Goal: Transaction & Acquisition: Purchase product/service

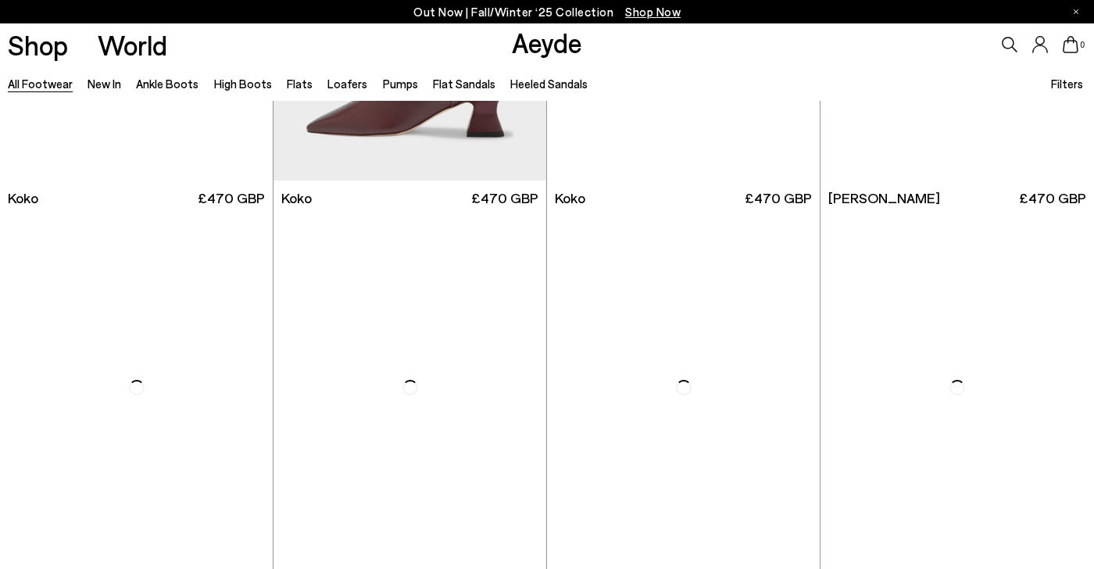
scroll to position [2168, 0]
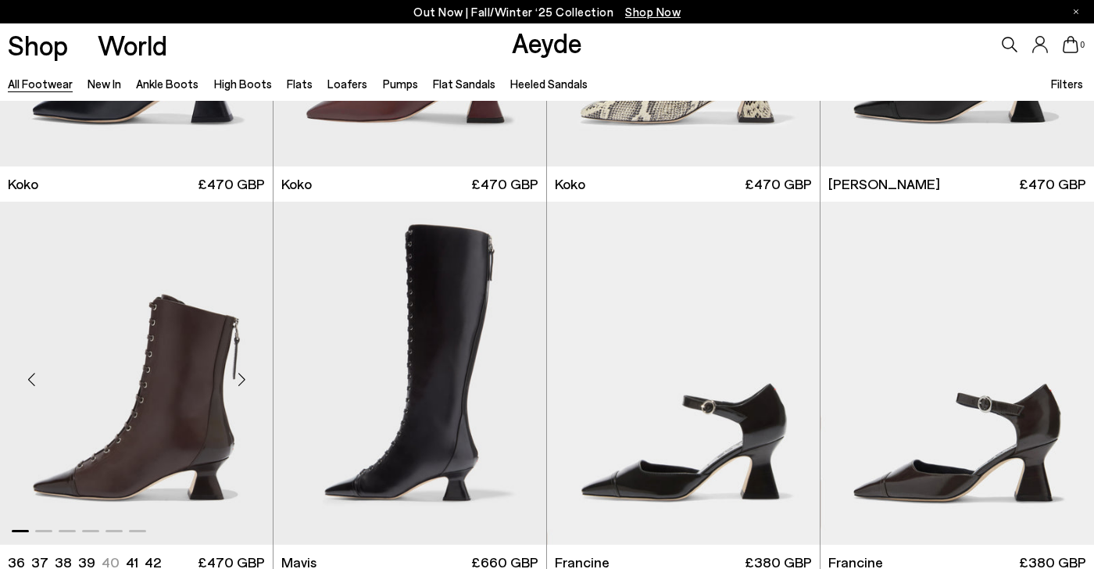
click at [227, 399] on div "Next slide" at bounding box center [241, 379] width 47 height 47
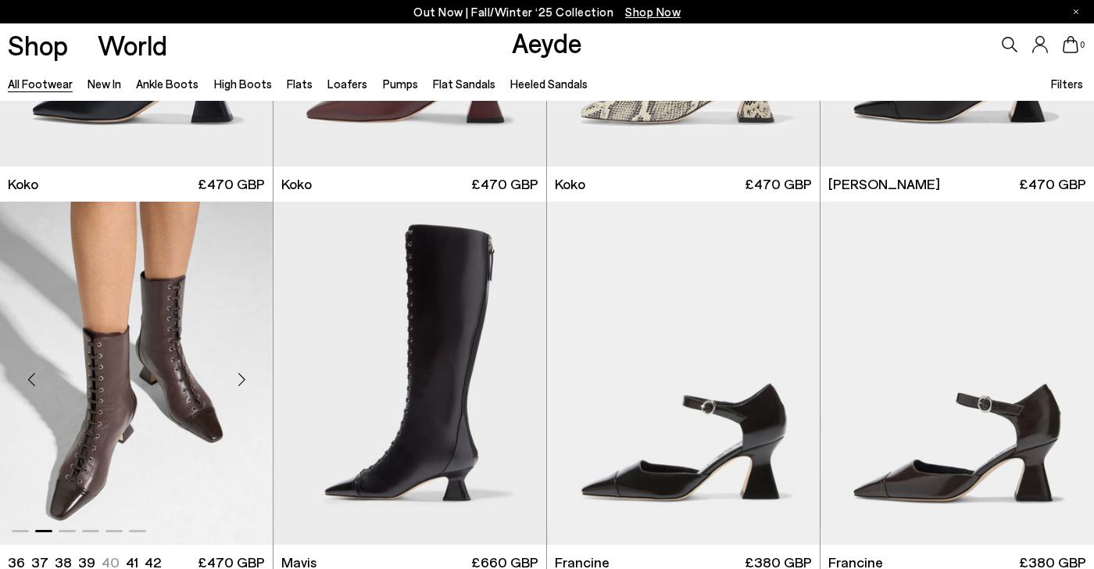
click at [152, 420] on img "2 / 6" at bounding box center [136, 373] width 273 height 343
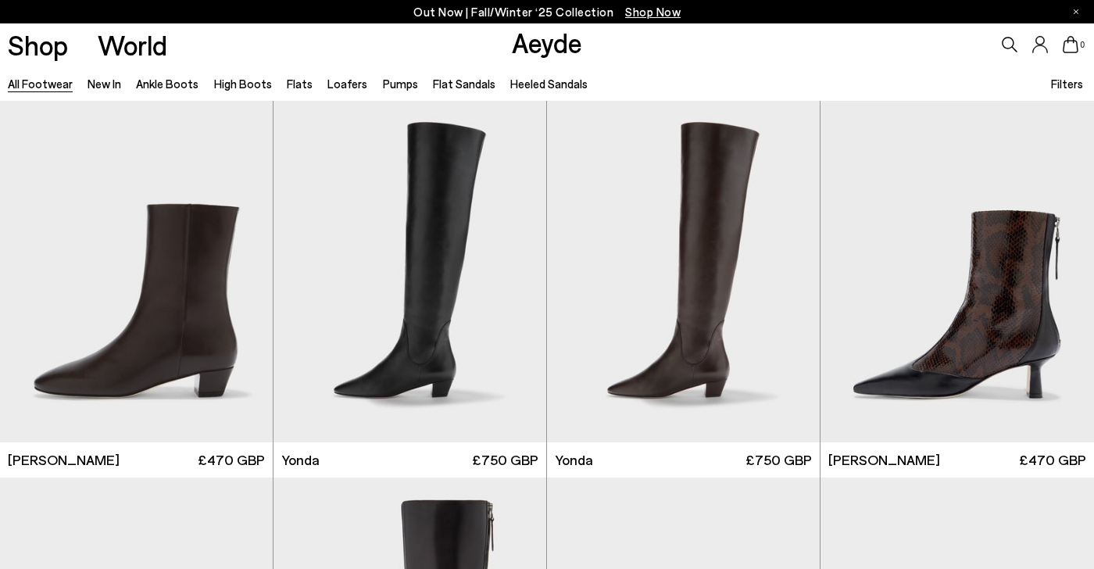
scroll to position [3458, 0]
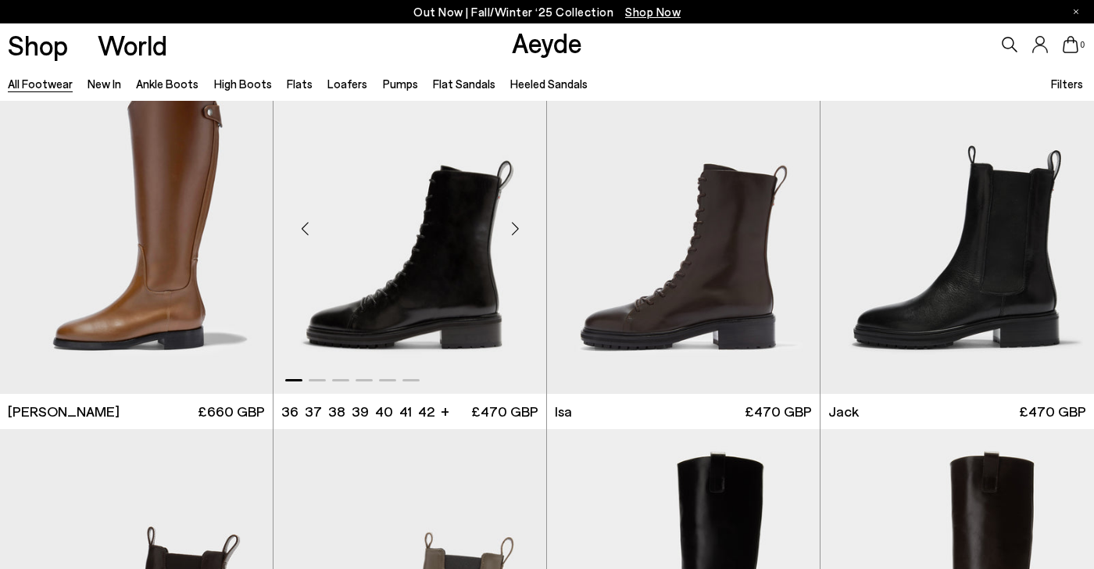
scroll to position [9127, 0]
click at [432, 299] on img "1 / 6" at bounding box center [410, 222] width 273 height 343
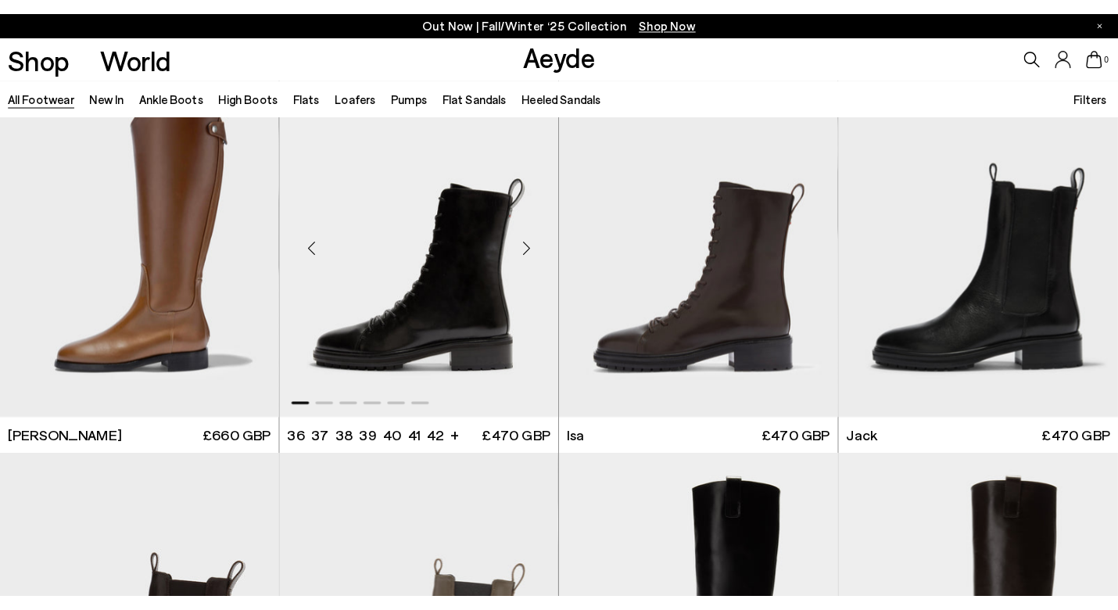
scroll to position [9128, 0]
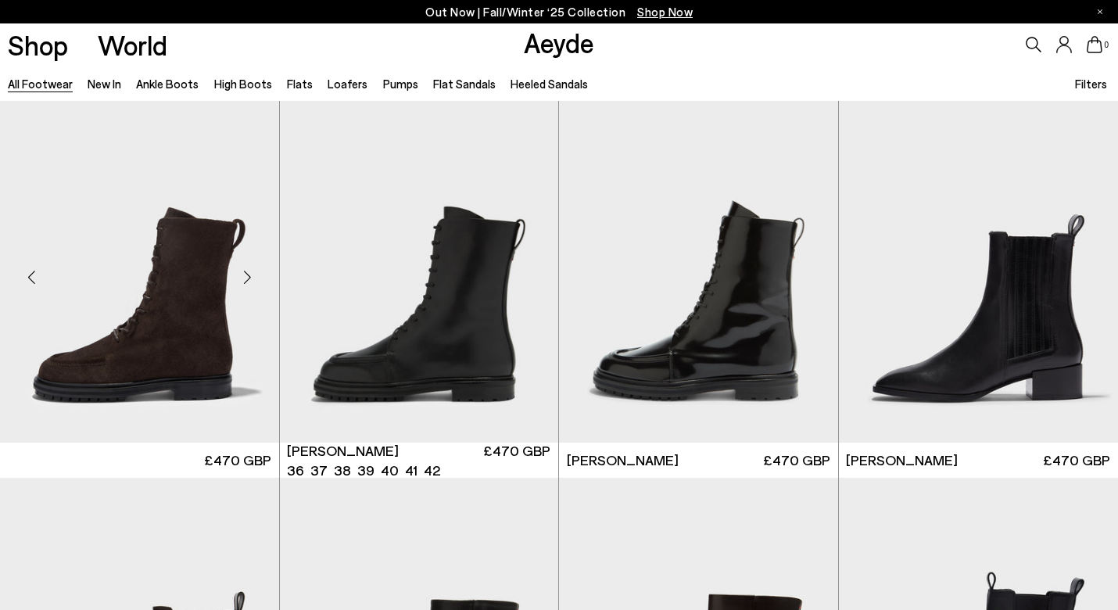
scroll to position [10213, 0]
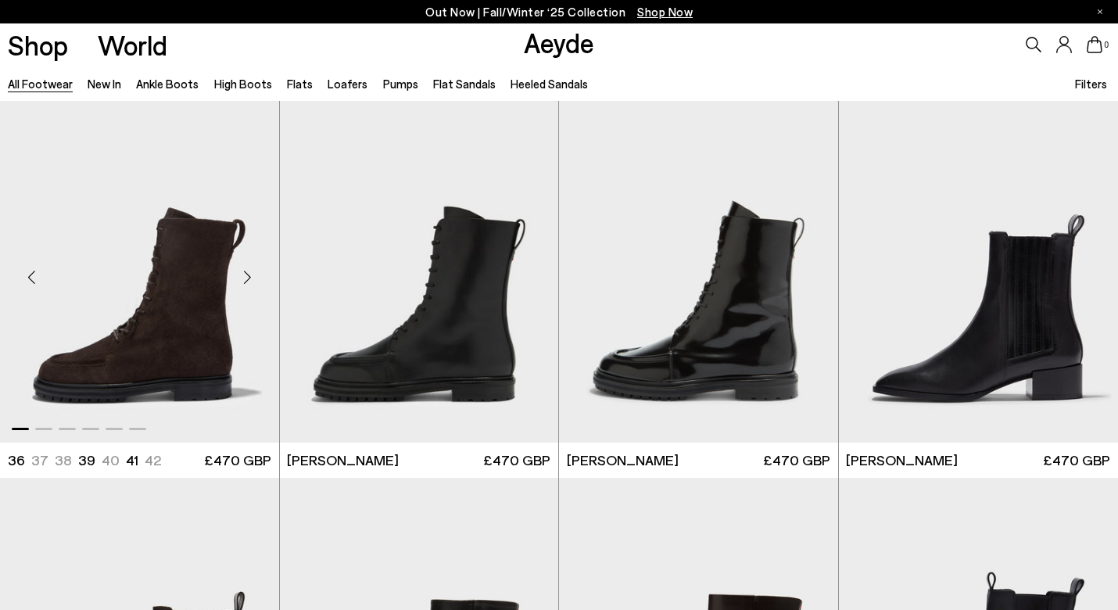
click at [213, 340] on img "1 / 6" at bounding box center [139, 271] width 279 height 343
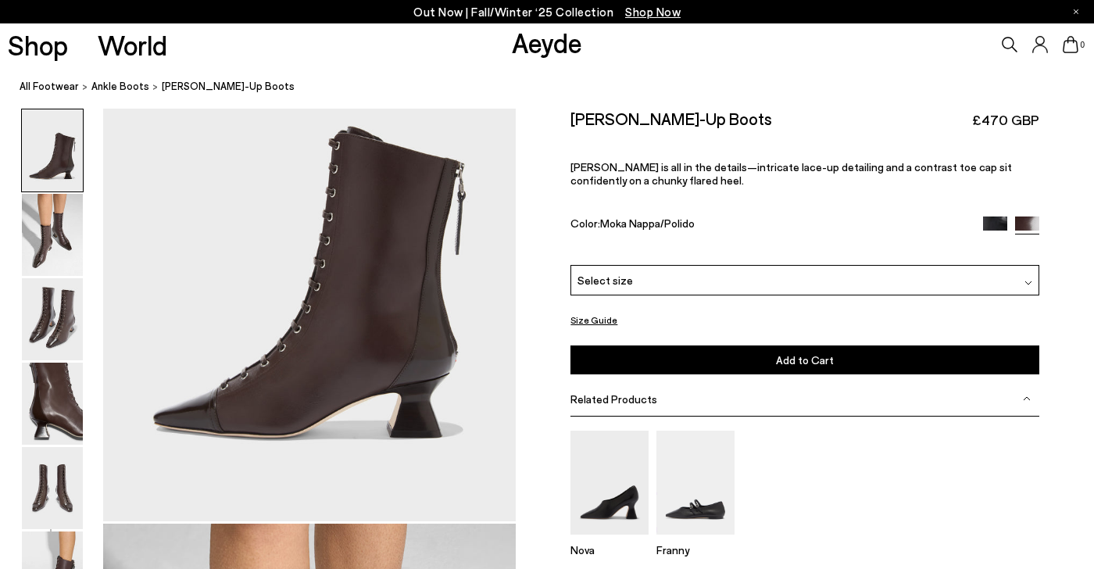
scroll to position [128, 0]
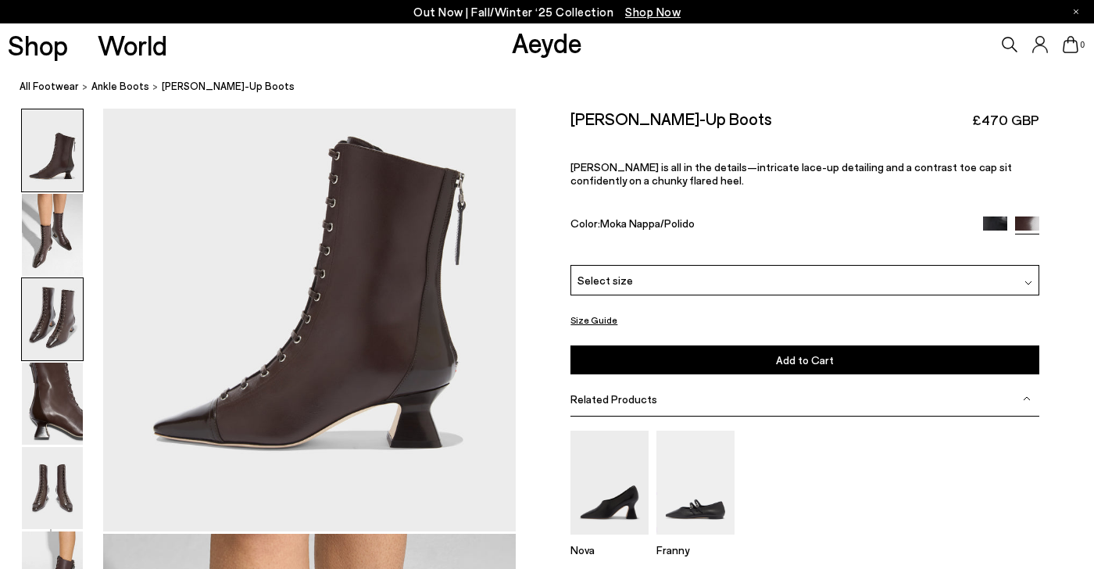
click at [75, 320] on img at bounding box center [52, 319] width 61 height 82
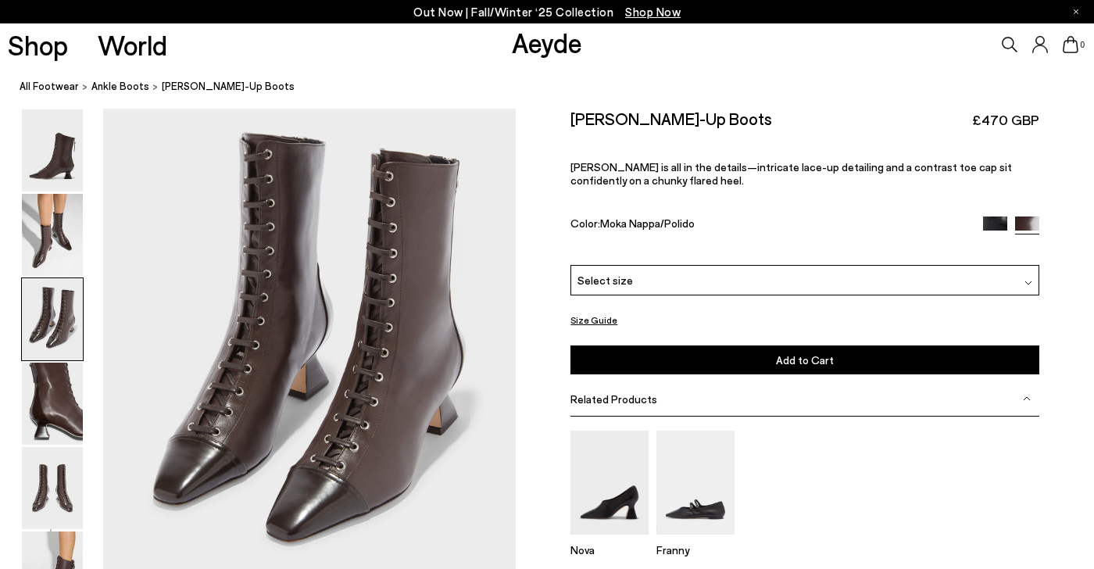
scroll to position [1139, 0]
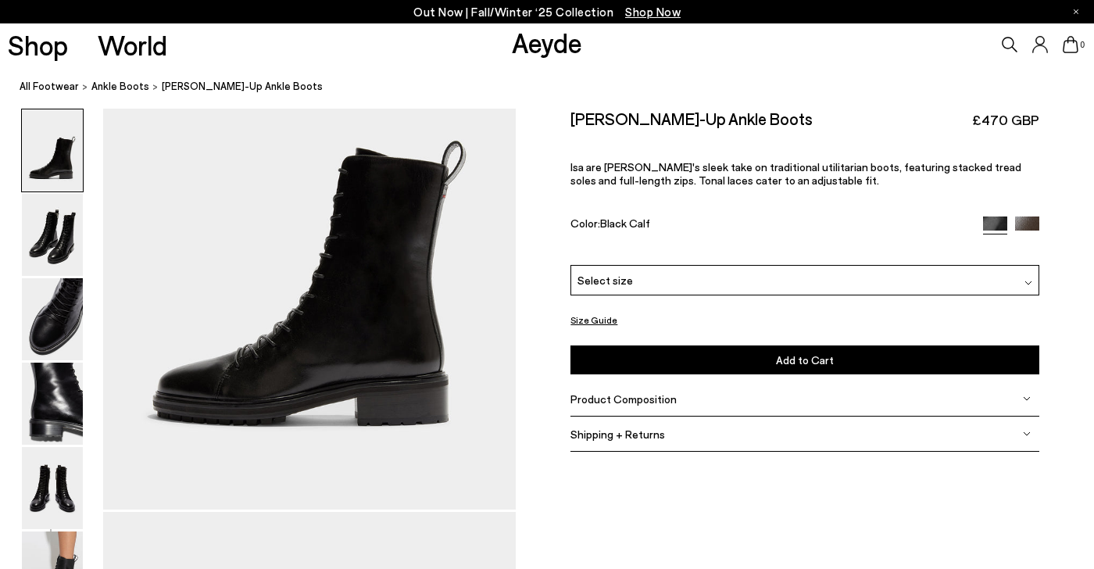
scroll to position [167, 0]
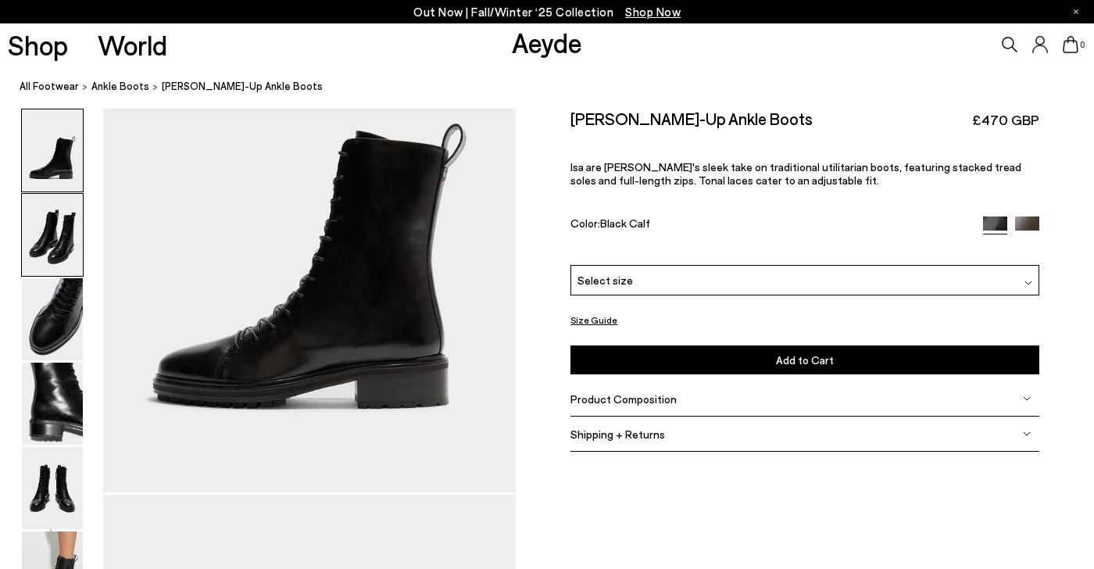
click at [64, 250] on img at bounding box center [52, 235] width 61 height 82
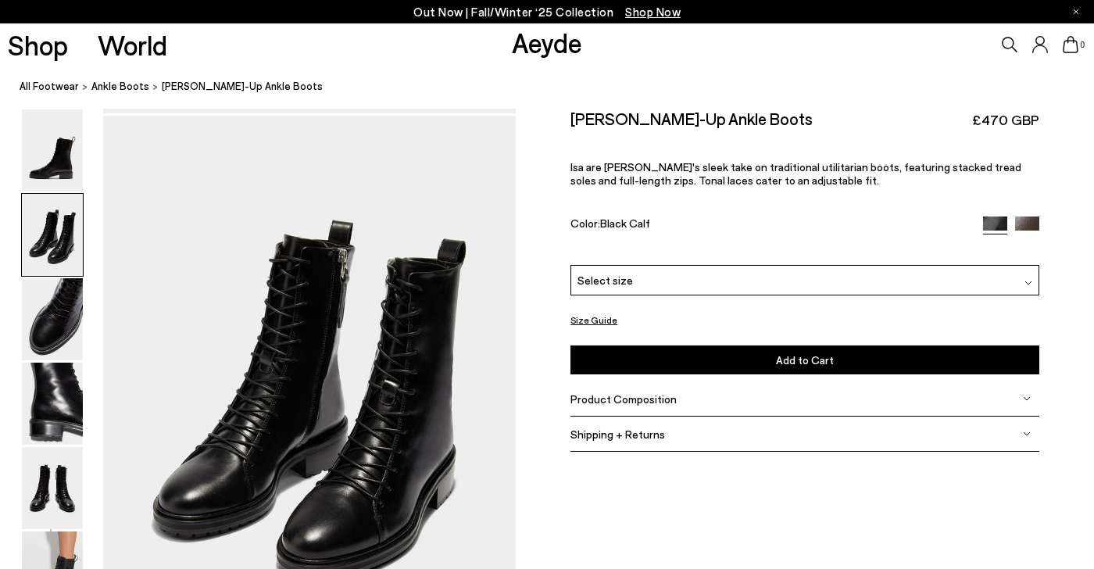
scroll to position [553, 0]
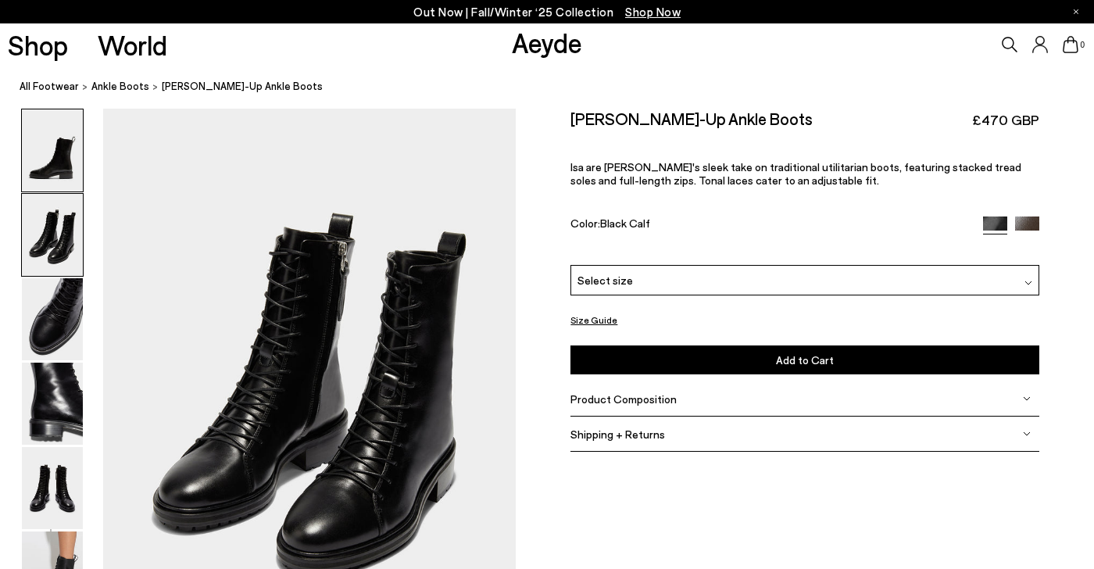
click at [47, 154] on img at bounding box center [52, 150] width 61 height 82
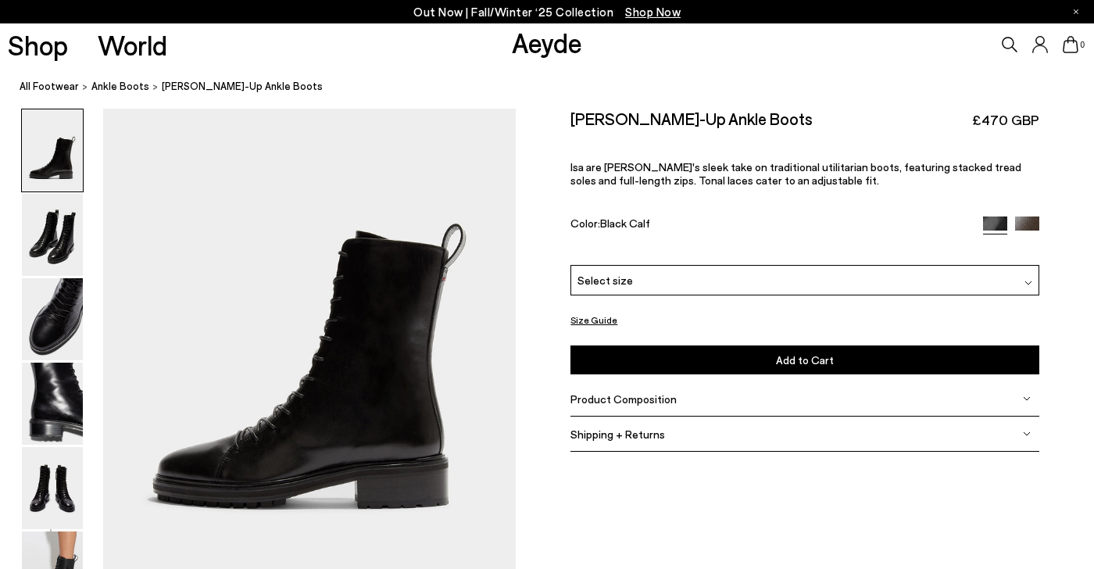
scroll to position [70, 0]
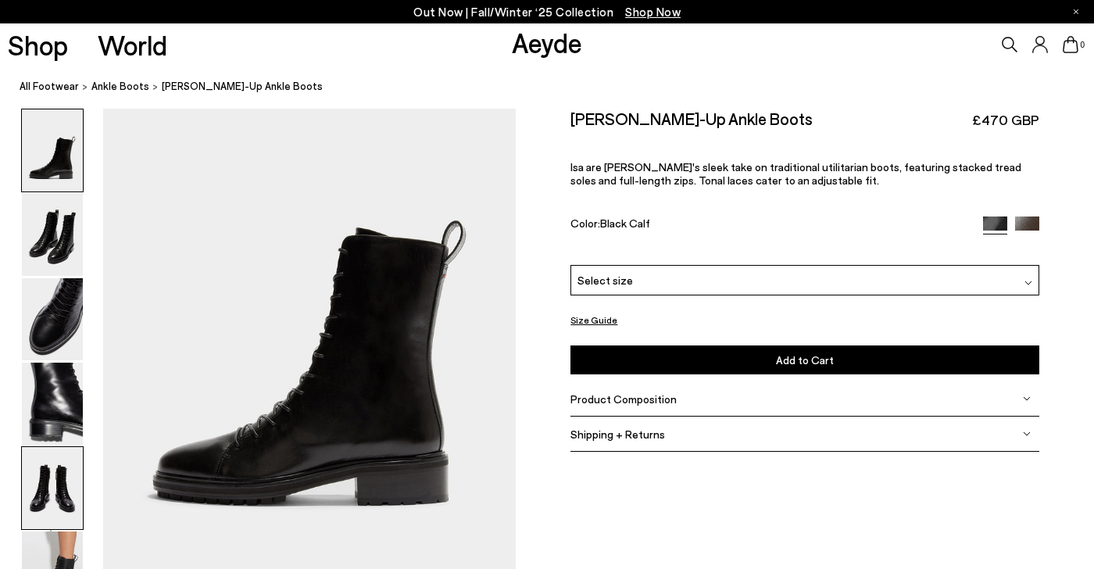
click at [61, 504] on img at bounding box center [52, 488] width 61 height 82
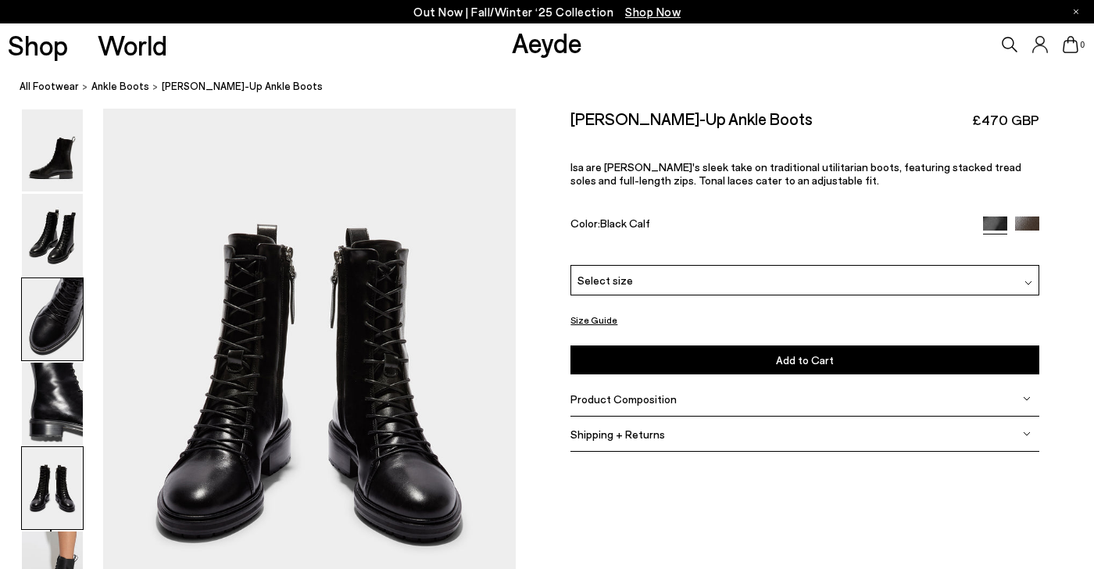
click at [59, 331] on img at bounding box center [52, 319] width 61 height 82
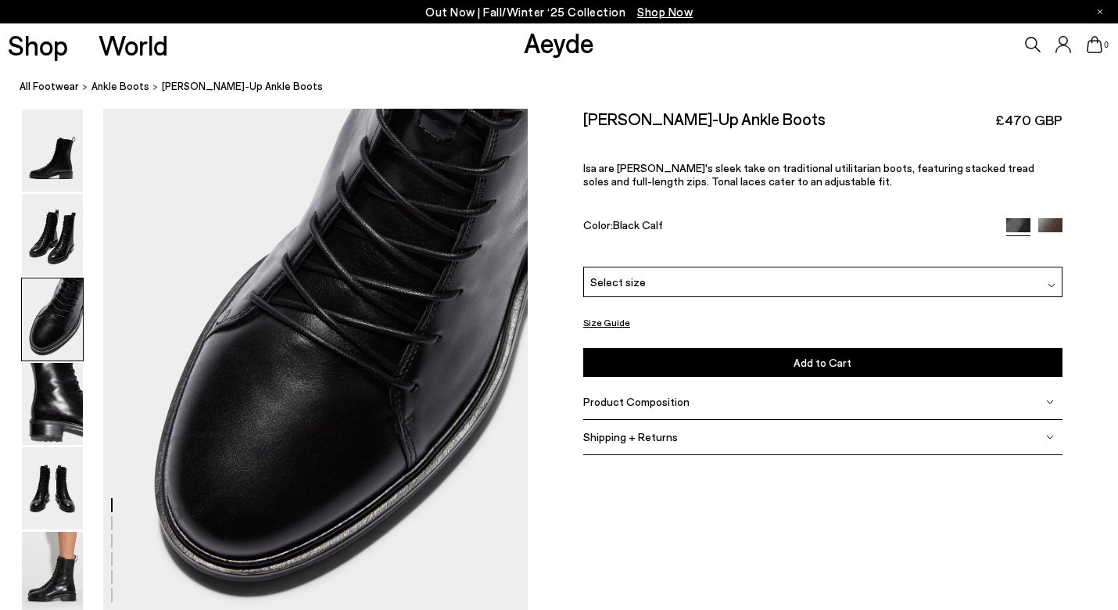
scroll to position [1178, 0]
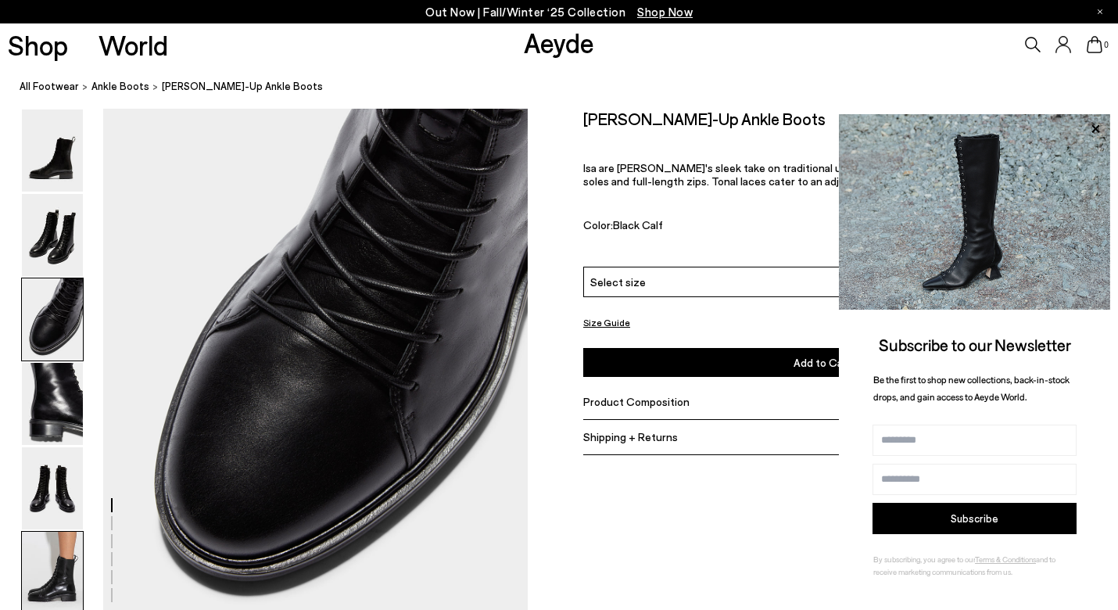
click at [52, 568] on img at bounding box center [52, 572] width 61 height 82
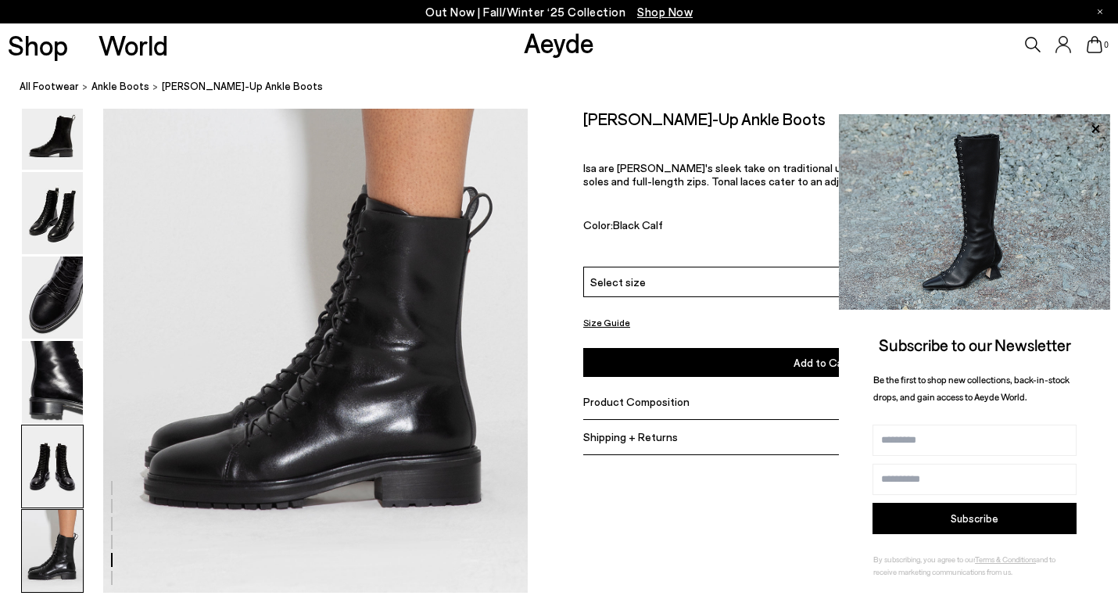
scroll to position [2947, 0]
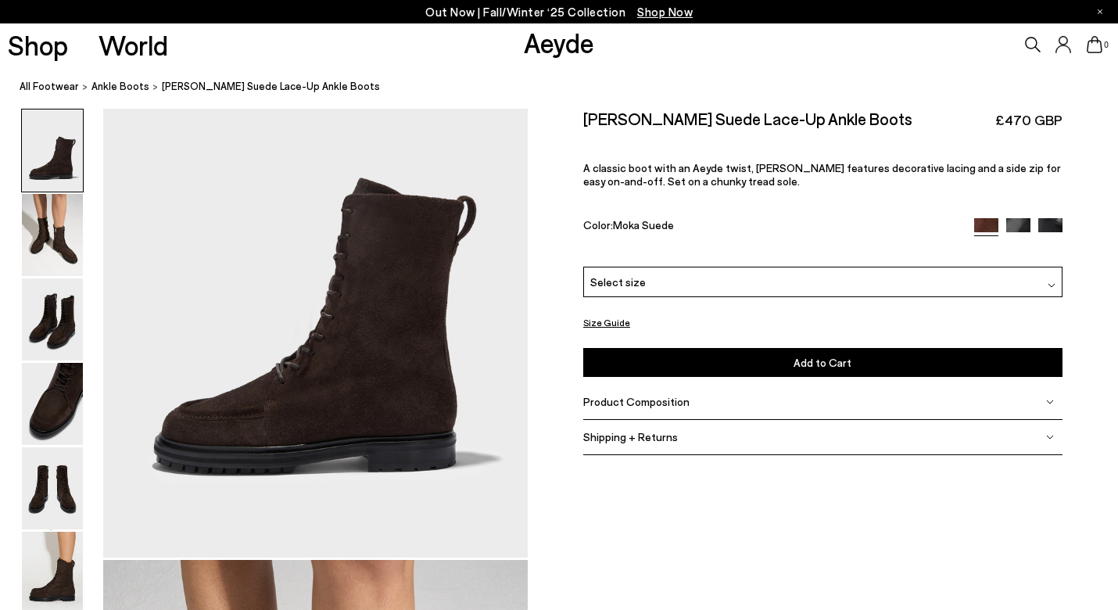
scroll to position [116, 0]
click at [69, 413] on img at bounding box center [52, 404] width 61 height 82
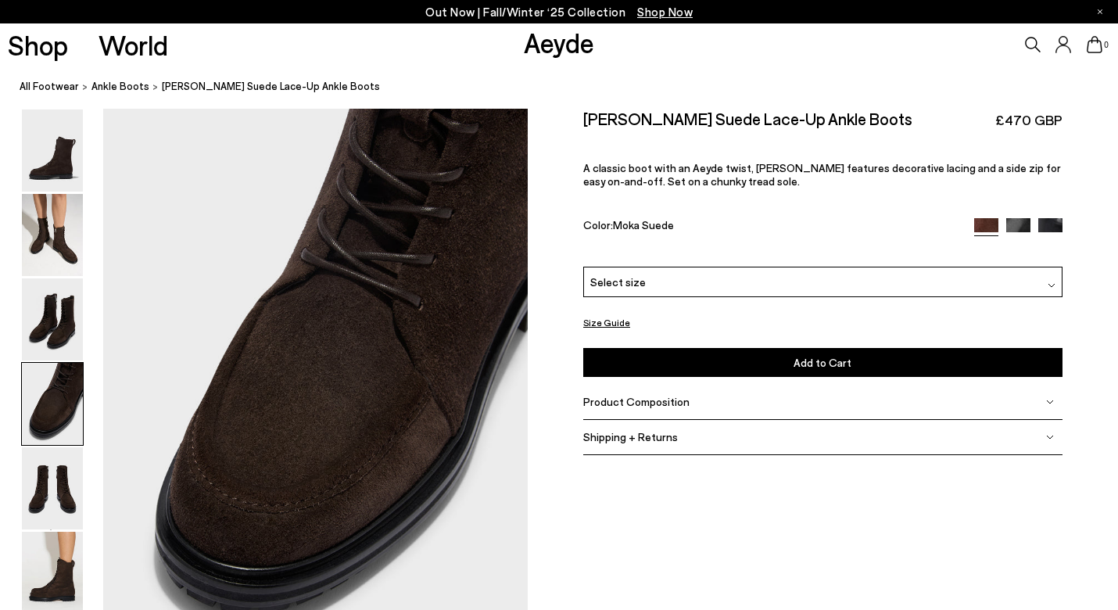
scroll to position [1733, 0]
